Goal: Check status

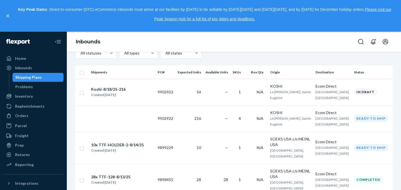
scroll to position [66, 0]
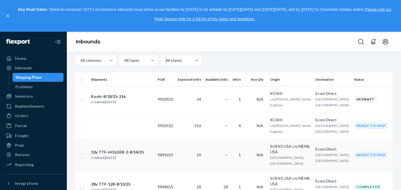
click at [129, 149] on div "10x TTF-HOLDER-2-8/14/25" at bounding box center [117, 152] width 53 height 6
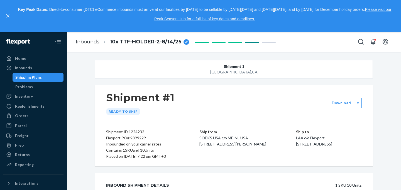
click at [185, 41] on icon "breadcrumbs" at bounding box center [186, 42] width 3 height 3
click at [154, 42] on input "10x TTF-HOLDER-2-8/14/25" at bounding box center [138, 41] width 56 height 9
type input "10x TTF-HOLDER-2-8/24/25"
click at [162, 73] on div "[GEOGRAPHIC_DATA] , [GEOGRAPHIC_DATA]" at bounding box center [234, 72] width 222 height 6
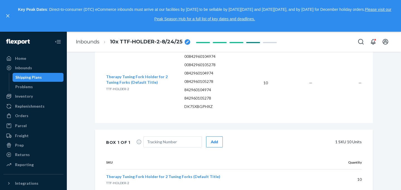
scroll to position [161, 0]
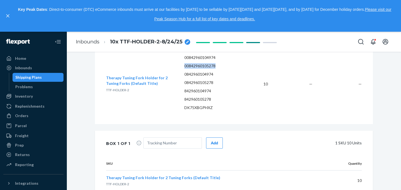
drag, startPoint x: 183, startPoint y: 73, endPoint x: 221, endPoint y: 74, distance: 38.1
click at [221, 74] on td "00842960104974 00842960105278 0842960104974 0842960105278 842960104974 84296010…" at bounding box center [212, 83] width 64 height 67
copy p "00842960105278"
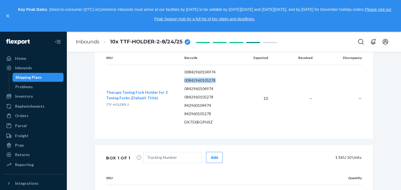
scroll to position [145, 0]
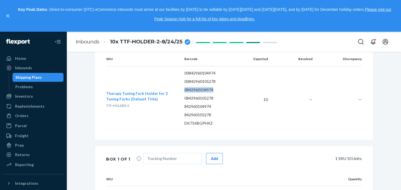
drag, startPoint x: 181, startPoint y: 96, endPoint x: 215, endPoint y: 96, distance: 33.4
click at [215, 96] on td "00842960104974 00842960105278 0842960104974 0842960105278 842960104974 84296010…" at bounding box center [212, 99] width 64 height 67
drag, startPoint x: 183, startPoint y: 113, endPoint x: 214, endPoint y: 114, distance: 31.4
click at [214, 114] on td "00842960104974 00842960105278 0842960104974 0842960105278 842960104974 84296010…" at bounding box center [212, 99] width 64 height 67
copy p "842960104974"
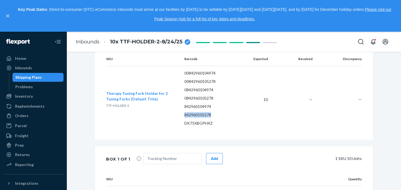
drag, startPoint x: 184, startPoint y: 122, endPoint x: 216, endPoint y: 121, distance: 32.3
click at [216, 118] on p "842960105278" at bounding box center [211, 115] width 55 height 6
copy p "842960105278"
drag, startPoint x: 184, startPoint y: 113, endPoint x: 215, endPoint y: 113, distance: 31.2
click at [215, 109] on p "842960104974" at bounding box center [211, 107] width 55 height 6
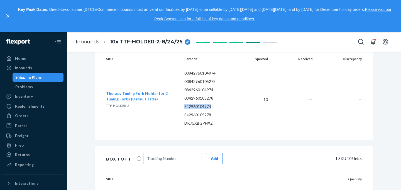
copy p "842960104974"
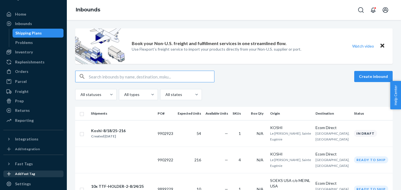
scroll to position [17, 0]
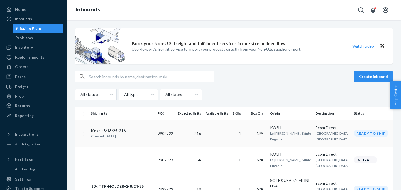
click at [102, 128] on div "Koshi-8/18/25-216" at bounding box center [108, 131] width 34 height 6
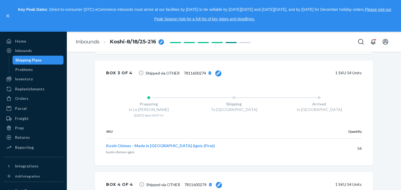
scroll to position [517, 0]
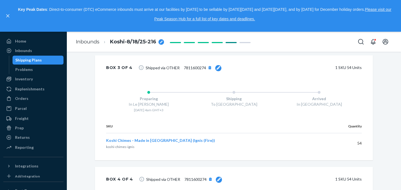
click at [194, 70] on span "7811600274" at bounding box center [195, 67] width 22 height 5
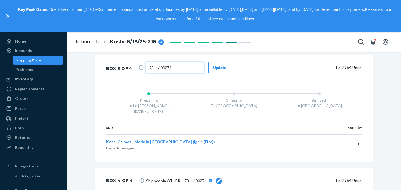
drag, startPoint x: 174, startPoint y: 71, endPoint x: 147, endPoint y: 71, distance: 27.0
click at [147, 71] on input "7811600274" at bounding box center [174, 67] width 58 height 11
click at [258, 70] on div "1 SKU 54 Units" at bounding box center [300, 67] width 122 height 11
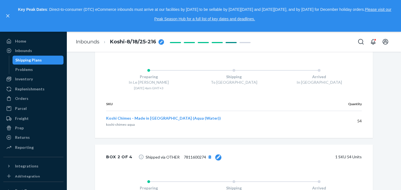
scroll to position [317, 0]
